Goal: Information Seeking & Learning: Learn about a topic

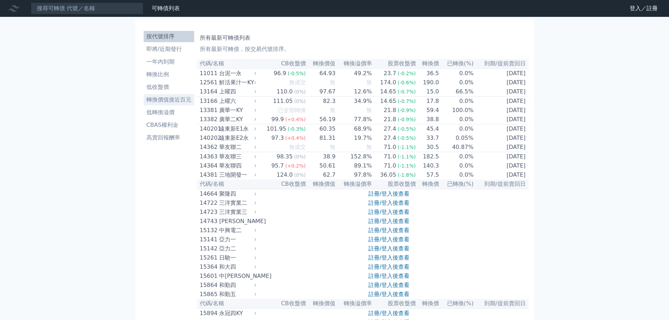
click at [170, 99] on li "轉換價值接近百元" at bounding box center [169, 100] width 51 height 8
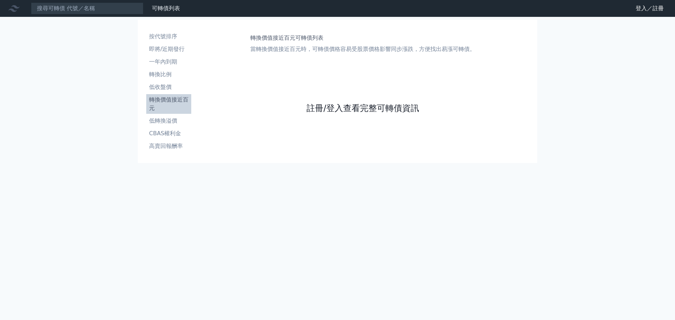
click at [349, 107] on link "註冊/登入查看完整可轉債資訊" at bounding box center [362, 108] width 112 height 11
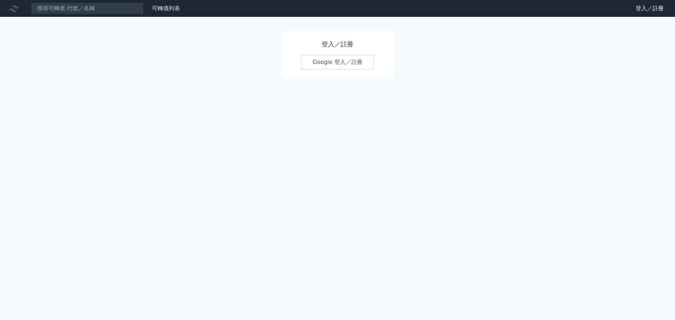
click at [336, 60] on link "Google 登入／註冊" at bounding box center [337, 62] width 73 height 15
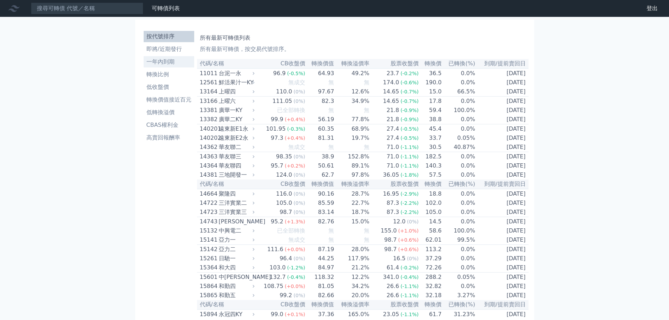
click at [164, 59] on li "一年內到期" at bounding box center [169, 62] width 51 height 8
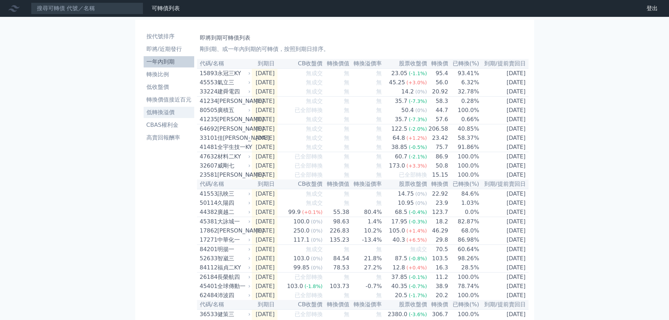
click at [167, 111] on li "低轉換溢價" at bounding box center [169, 112] width 51 height 8
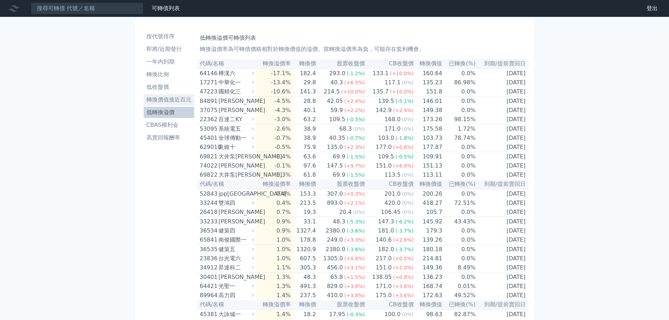
drag, startPoint x: 167, startPoint y: 99, endPoint x: 174, endPoint y: 104, distance: 9.0
click at [167, 99] on li "轉換價值接近百元" at bounding box center [169, 100] width 51 height 8
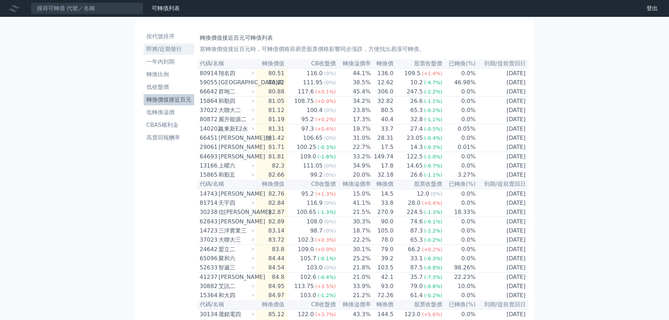
click at [165, 49] on li "即將/近期發行" at bounding box center [169, 49] width 51 height 8
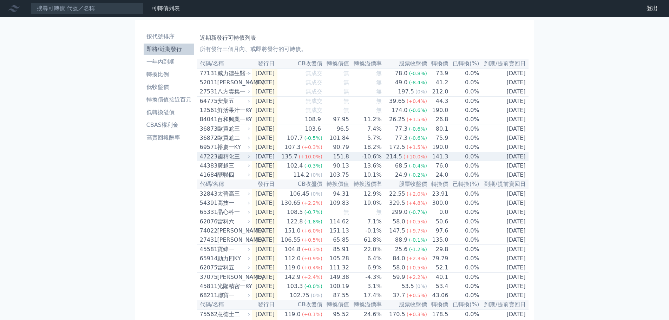
click at [249, 159] on icon at bounding box center [249, 157] width 4 height 4
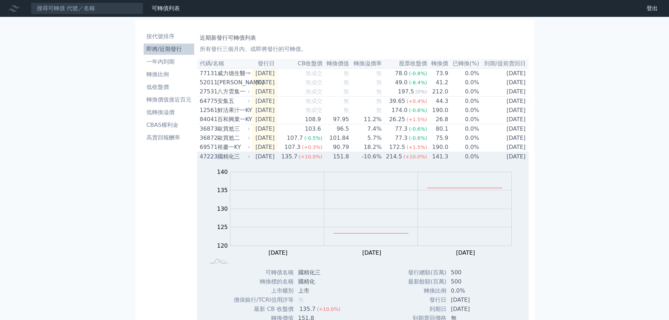
click at [222, 161] on div "國精化三" at bounding box center [233, 156] width 32 height 8
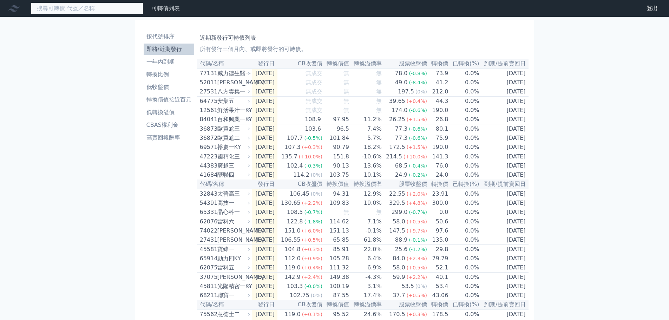
click at [70, 8] on input at bounding box center [87, 8] width 112 height 12
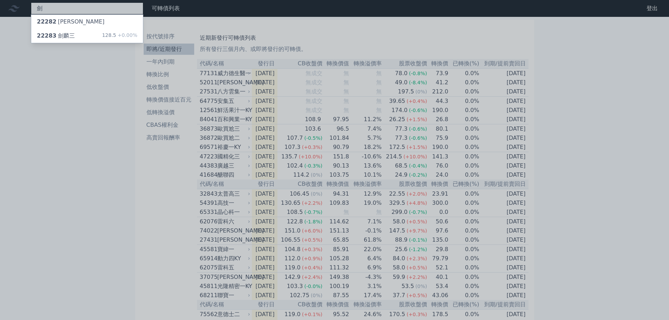
type input "劍"
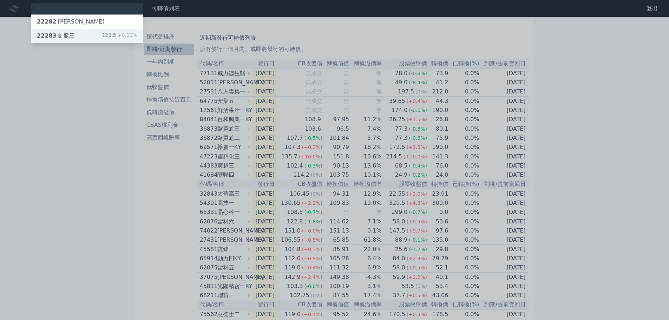
click at [68, 32] on div "22283 [PERSON_NAME]" at bounding box center [56, 36] width 38 height 8
